Goal: Information Seeking & Learning: Learn about a topic

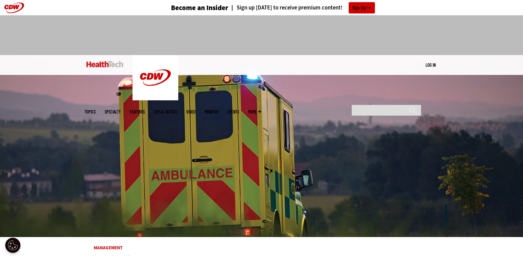
click at [270, 102] on ul "Topics Specialty Features Tips & Tactics Video MonITor Events More Search" at bounding box center [178, 112] width 186 height 20
click at [261, 109] on span "More" at bounding box center [254, 111] width 13 height 5
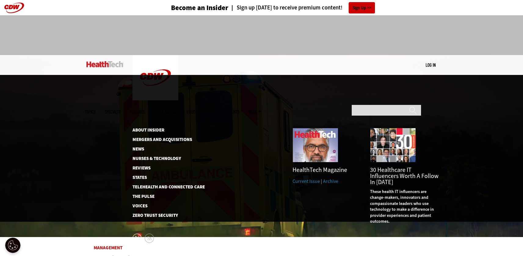
click at [327, 178] on link "Archive" at bounding box center [330, 181] width 15 height 6
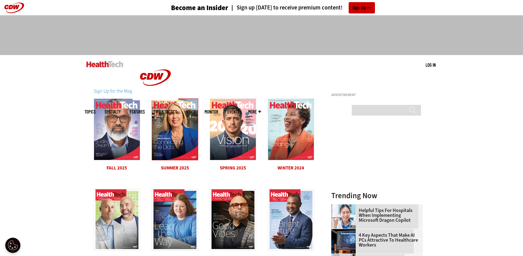
click at [177, 122] on img at bounding box center [175, 129] width 46 height 62
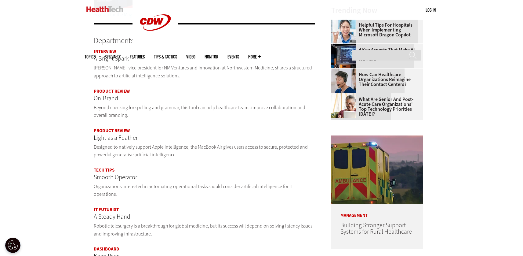
scroll to position [190, 0]
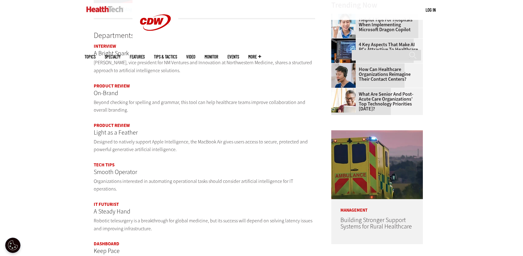
click at [116, 173] on p "Smooth Operator" at bounding box center [205, 172] width 222 height 10
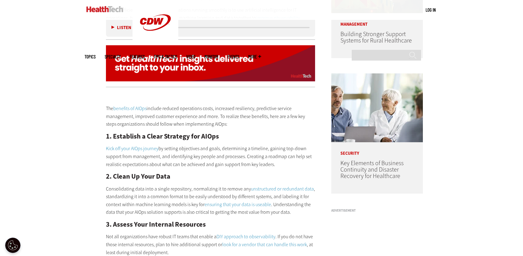
scroll to position [158, 0]
